Goal: Task Accomplishment & Management: Manage account settings

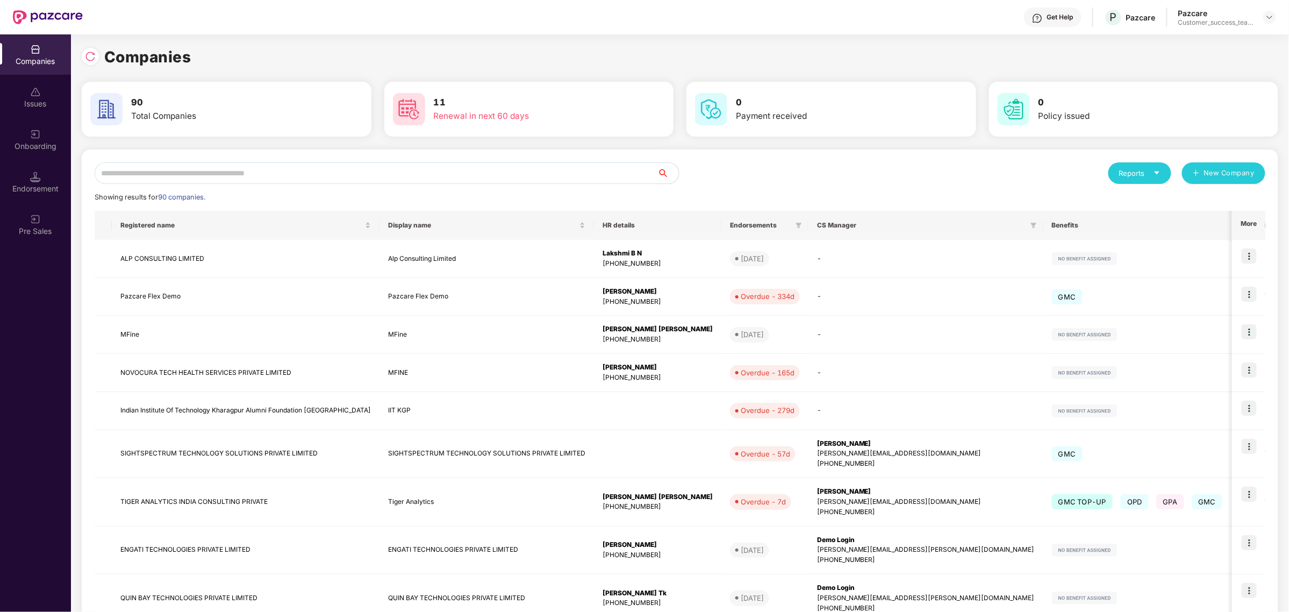
click at [493, 176] on input "text" at bounding box center [376, 173] width 563 height 22
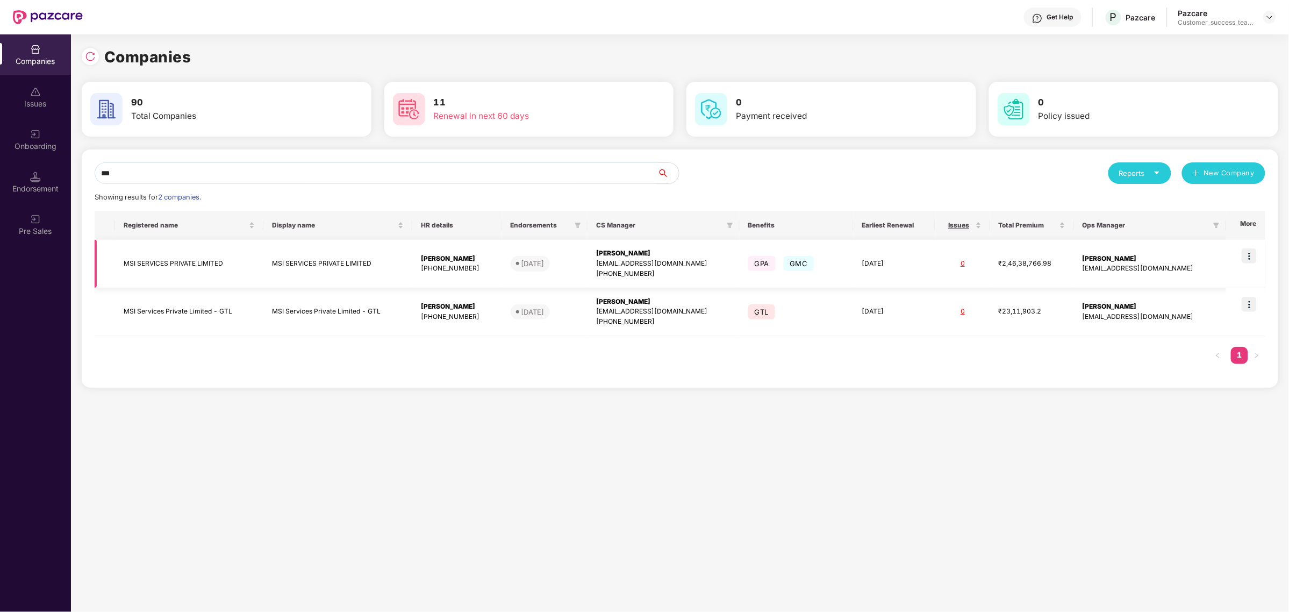
type input "***"
click at [1255, 250] on img at bounding box center [1249, 255] width 15 height 15
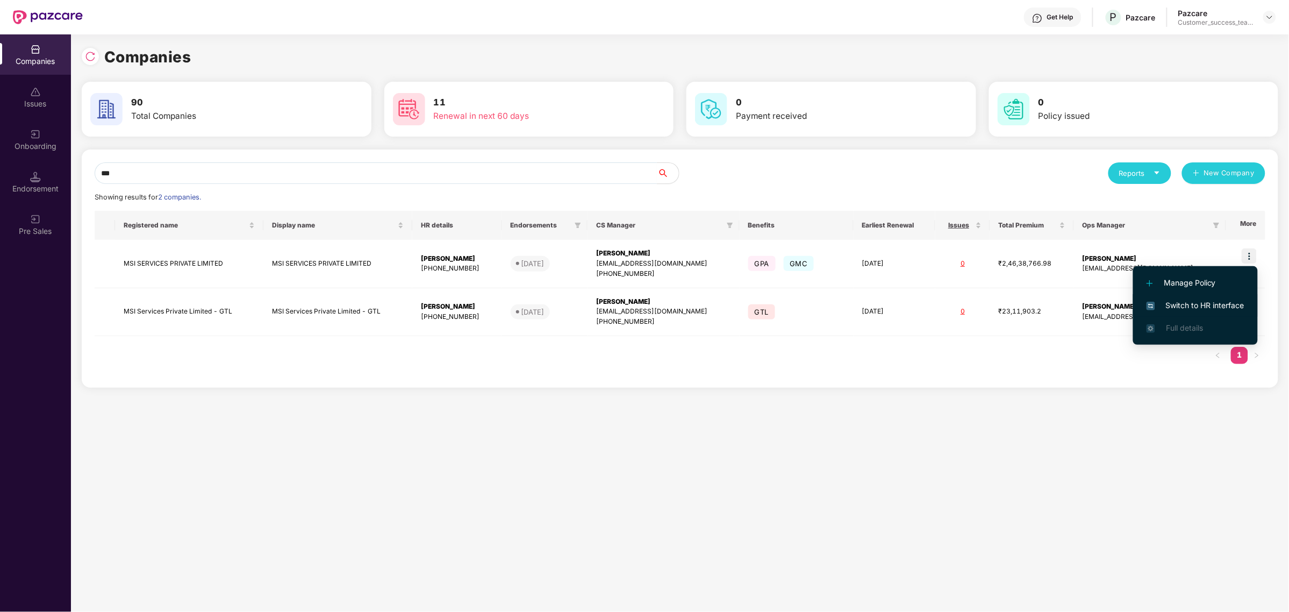
click at [1191, 307] on span "Switch to HR interface" at bounding box center [1196, 305] width 98 height 12
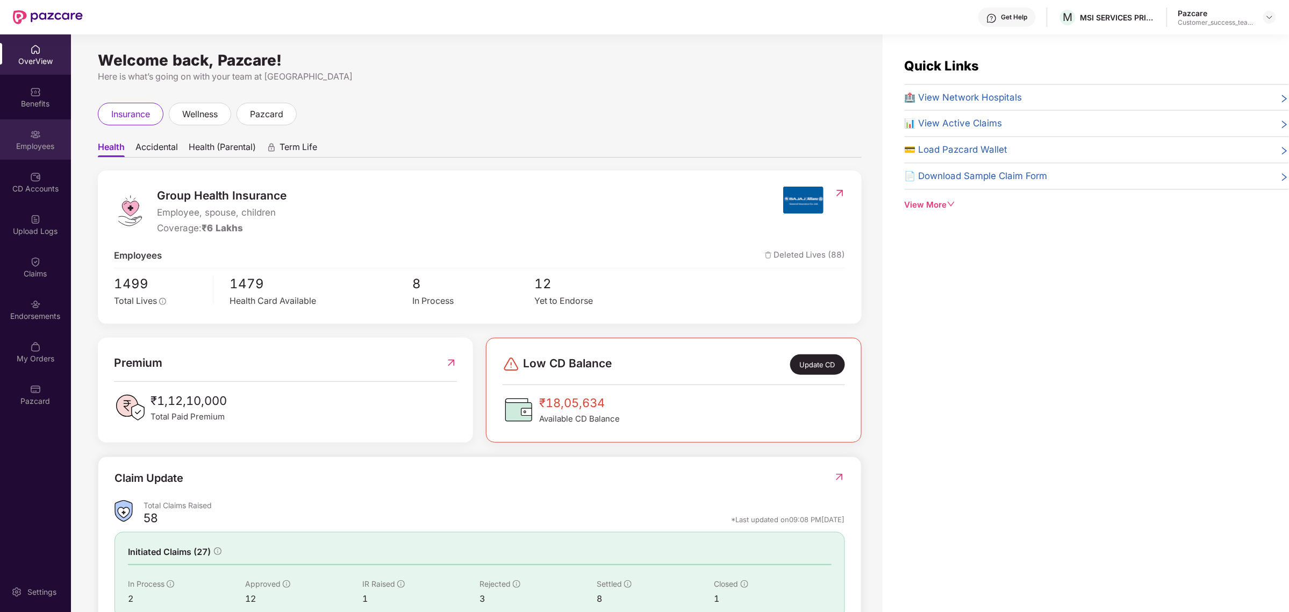
click at [53, 147] on div "Employees" at bounding box center [35, 146] width 71 height 11
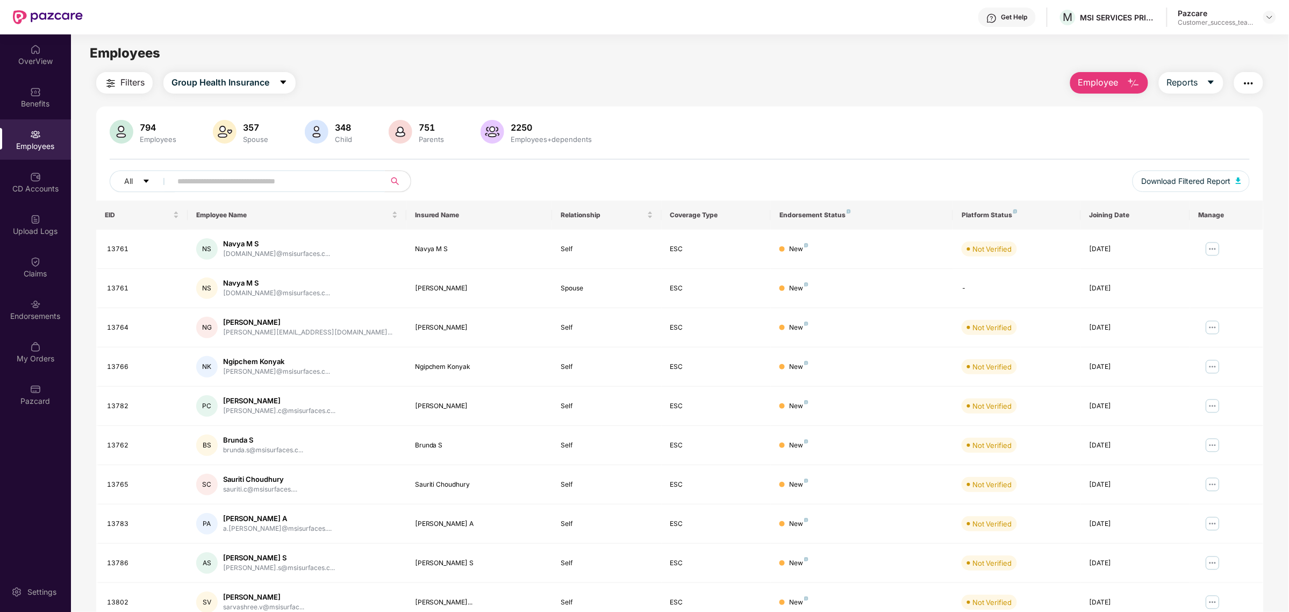
click at [266, 183] on input "text" at bounding box center [273, 181] width 193 height 16
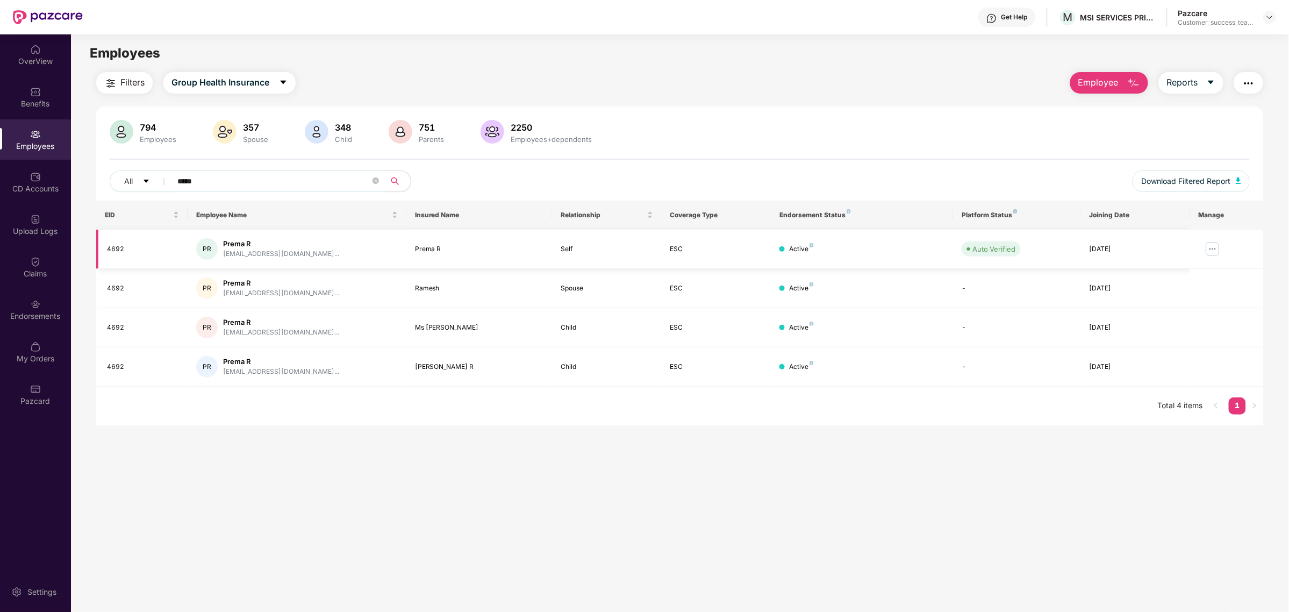
type input "*****"
click at [1208, 250] on img at bounding box center [1212, 248] width 17 height 17
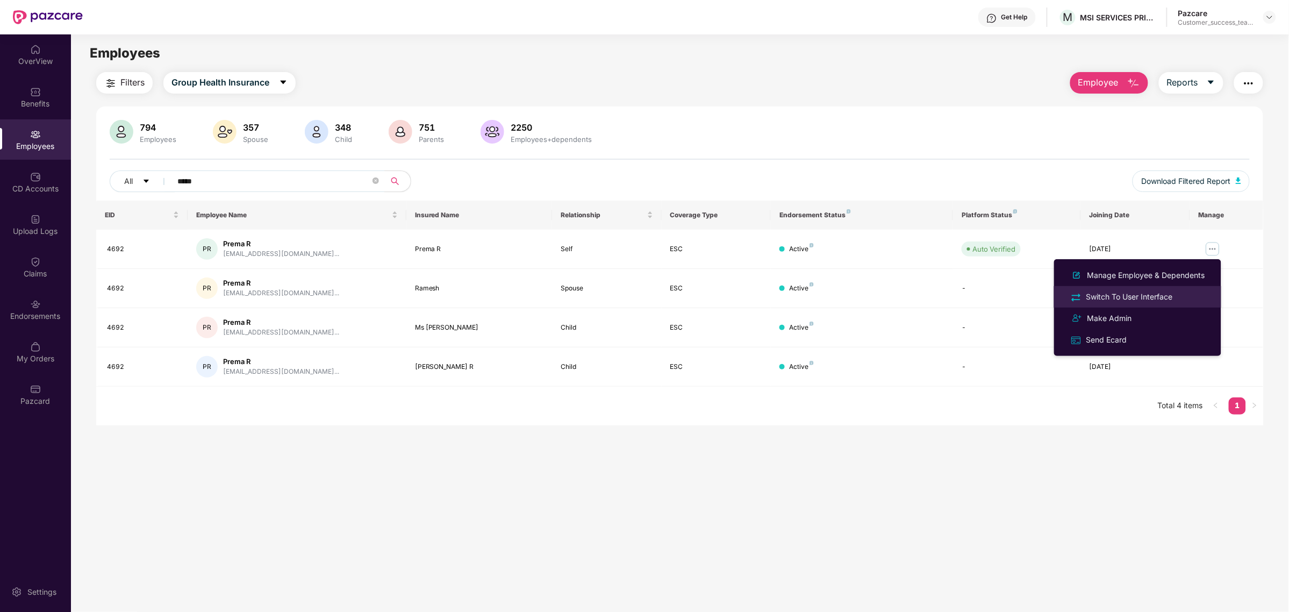
click at [1148, 304] on li "Switch To User Interface" at bounding box center [1137, 297] width 167 height 22
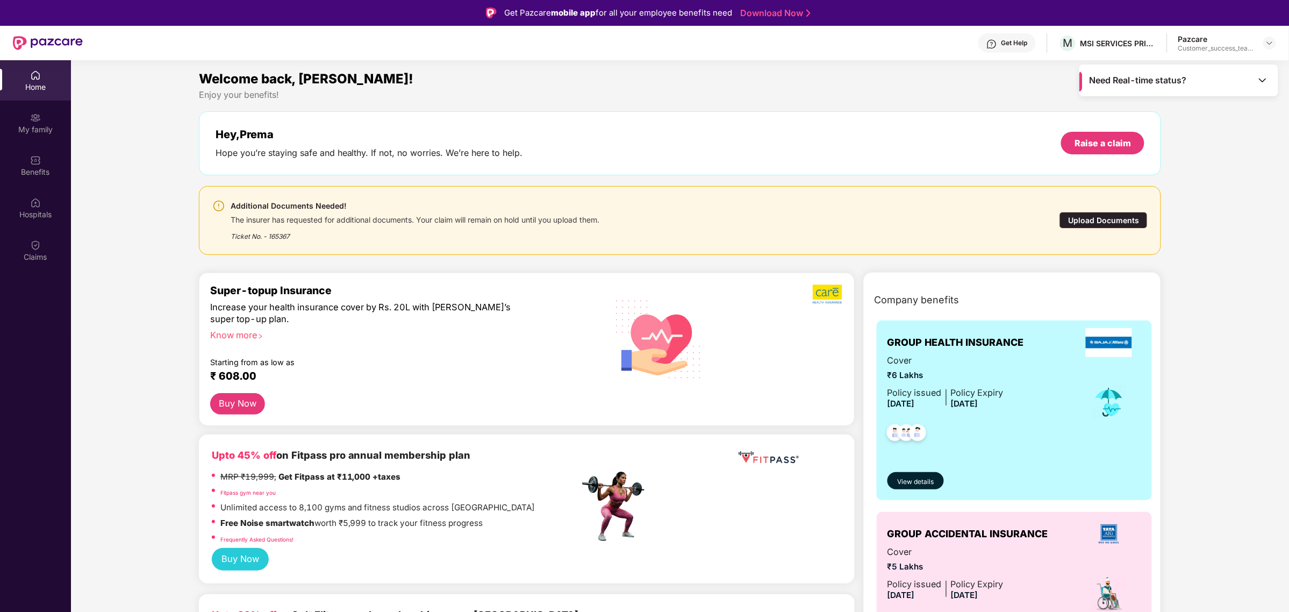
click at [539, 220] on div "The insurer has requested for additional documents. Your claim will remain on h…" at bounding box center [415, 218] width 369 height 12
click at [36, 203] on img at bounding box center [35, 202] width 11 height 11
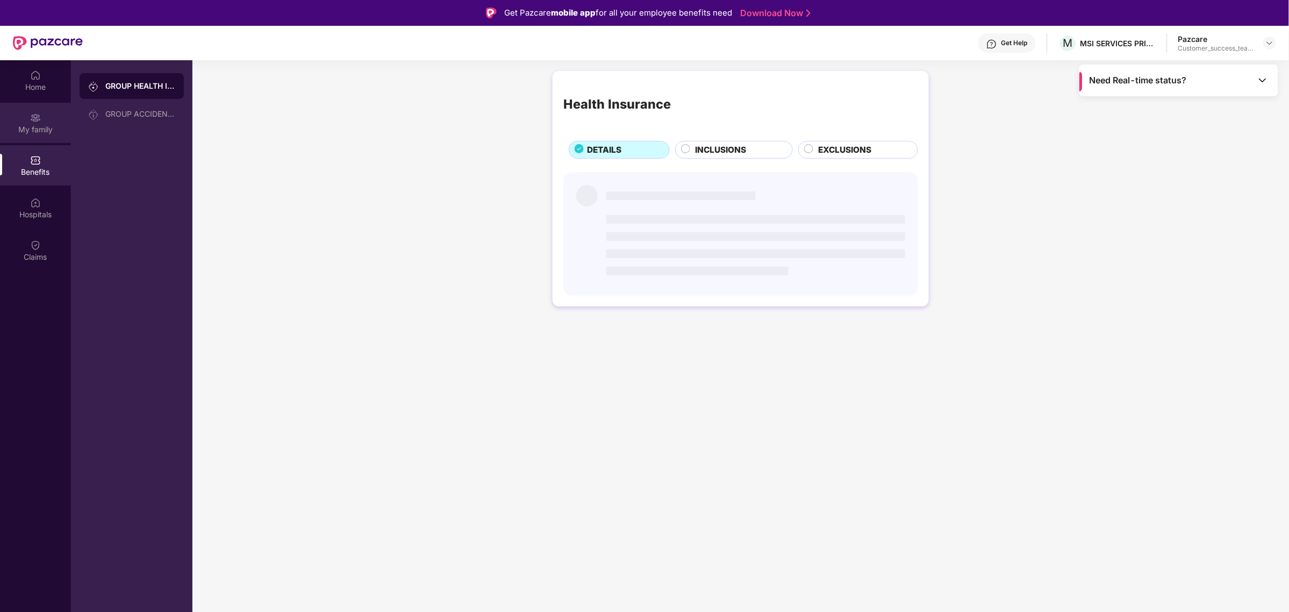
click at [35, 125] on div "My family" at bounding box center [35, 129] width 71 height 11
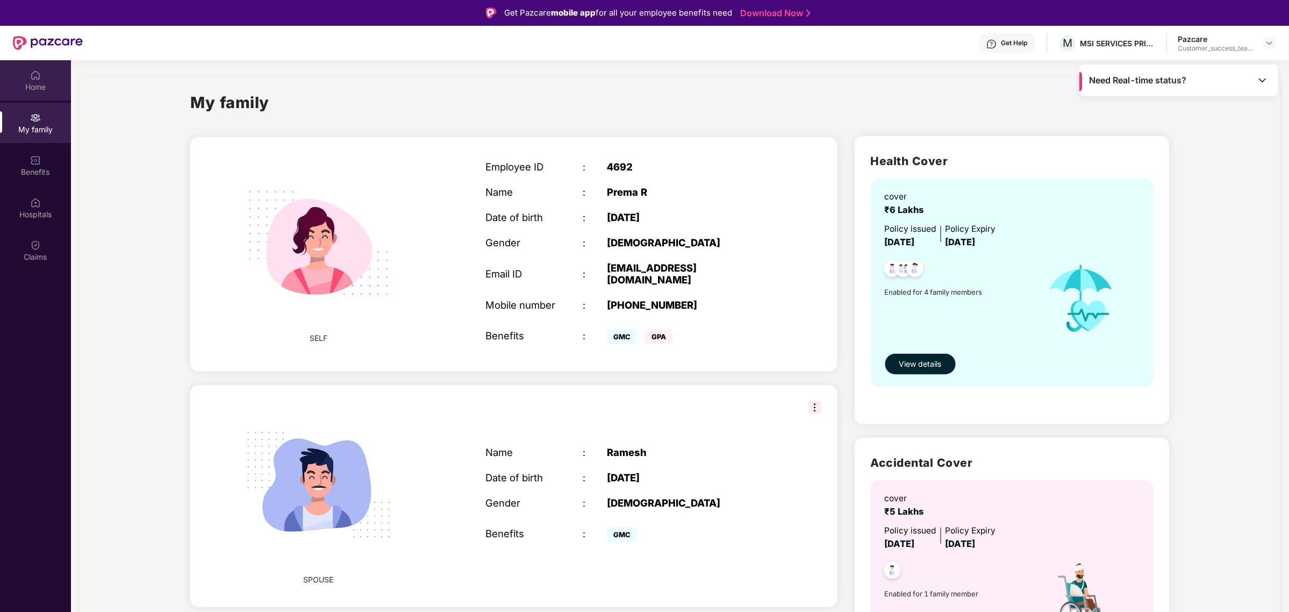
click at [30, 82] on div "Home" at bounding box center [35, 87] width 71 height 11
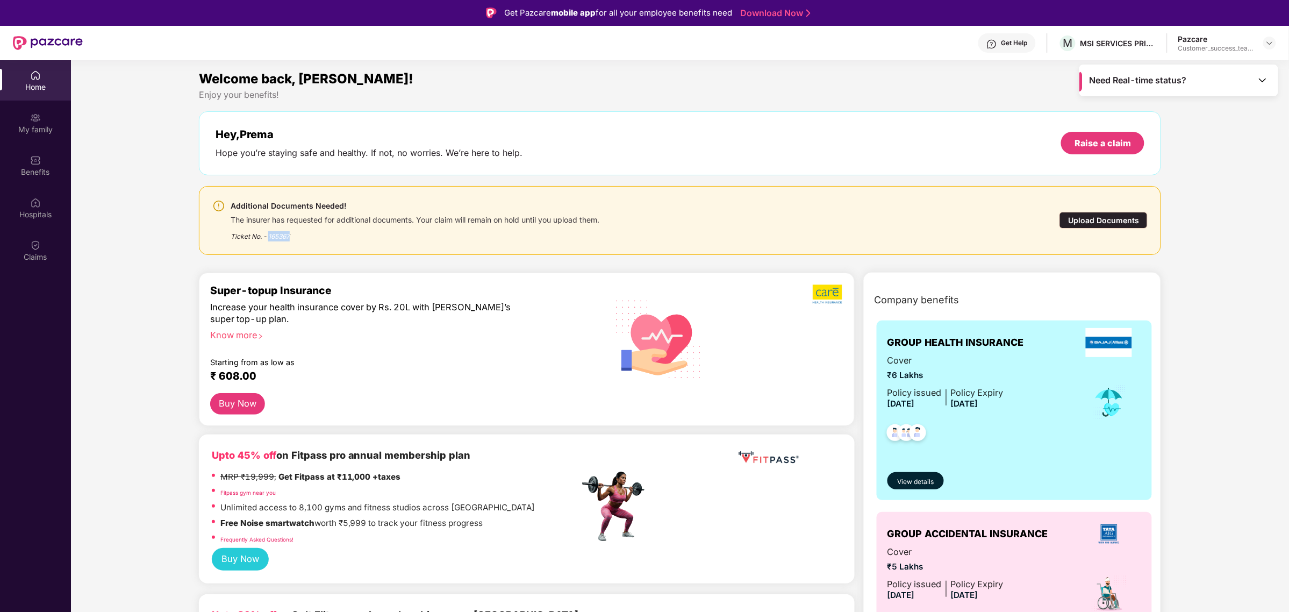
drag, startPoint x: 268, startPoint y: 237, endPoint x: 290, endPoint y: 237, distance: 22.6
click at [290, 237] on div "Ticket No. - 165367" at bounding box center [415, 233] width 369 height 17
copy div "165367"
